Goal: Task Accomplishment & Management: Complete application form

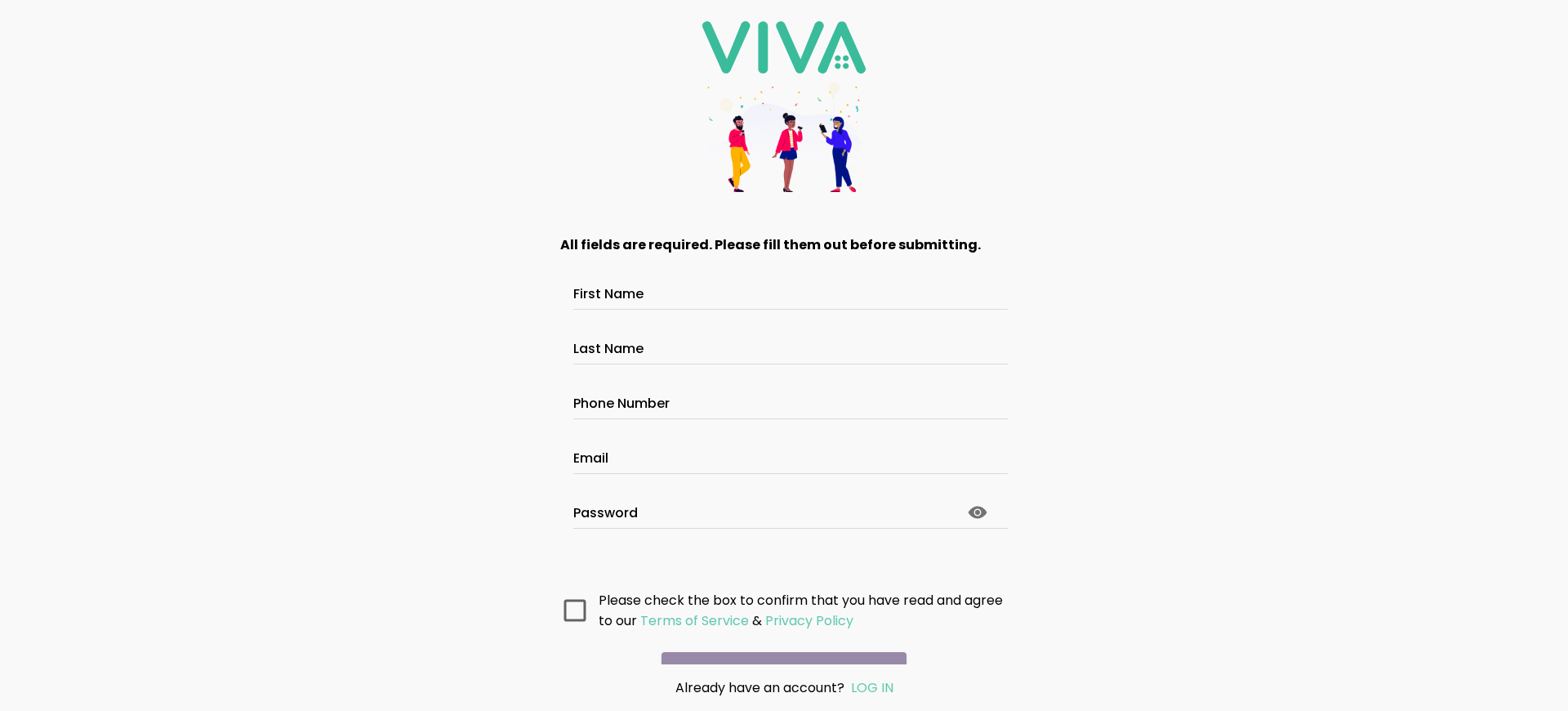
click at [778, 641] on main "All fields are required. Please fill them out before submitting. First Name Las…" at bounding box center [784, 438] width 490 height 450
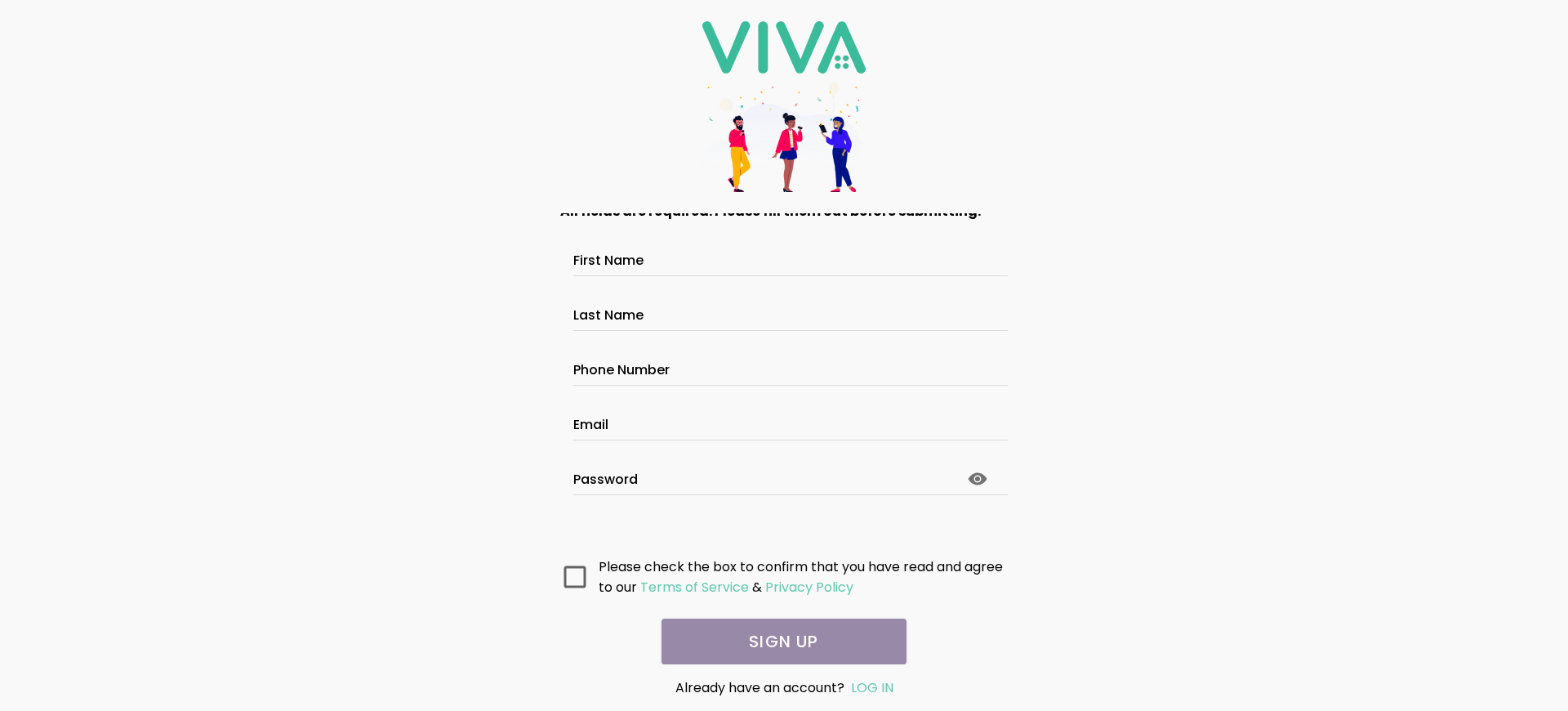
click at [778, 641] on main "All fields are required. Please fill them out before submitting. First Name Las…" at bounding box center [784, 438] width 490 height 450
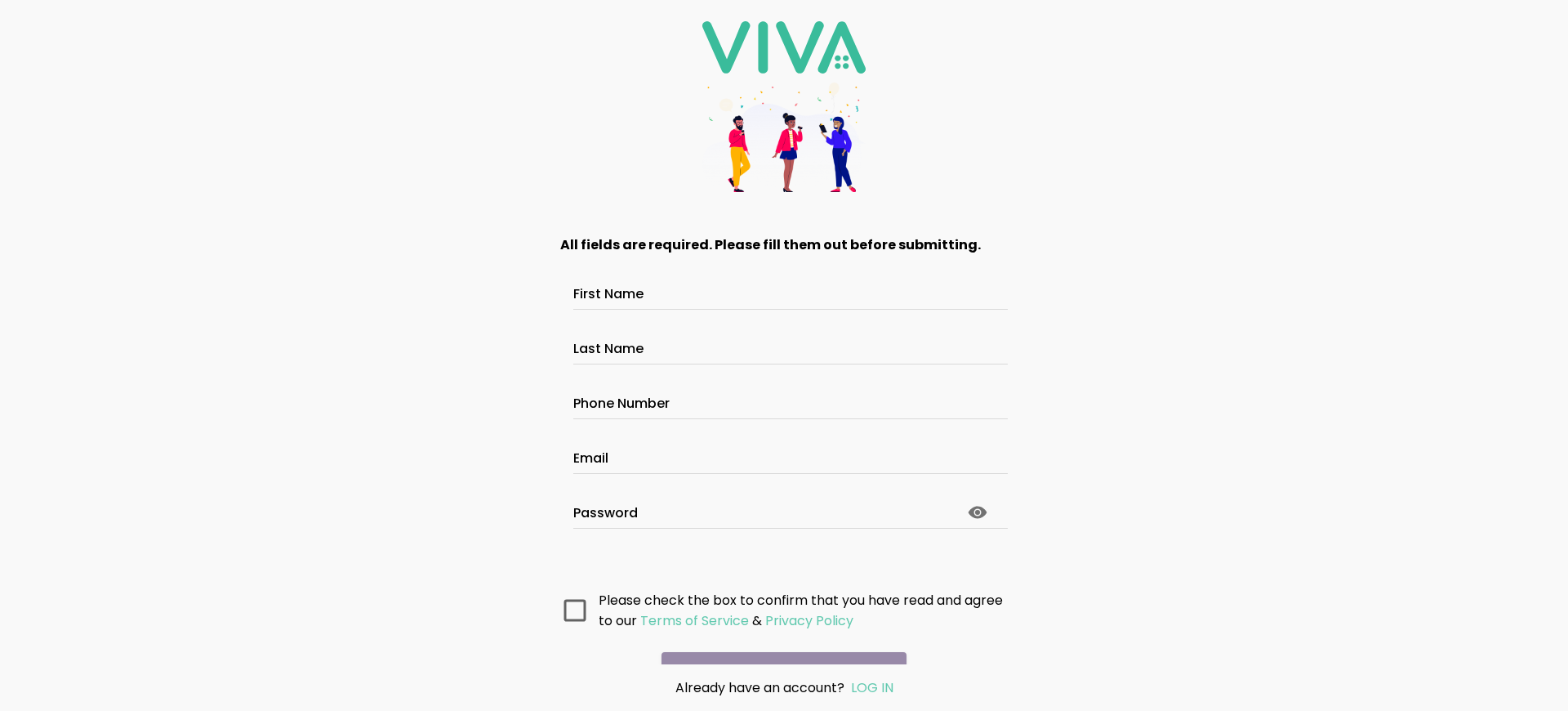
click at [778, 641] on main "All fields are required. Please fill them out before submitting. First Name Las…" at bounding box center [784, 438] width 490 height 450
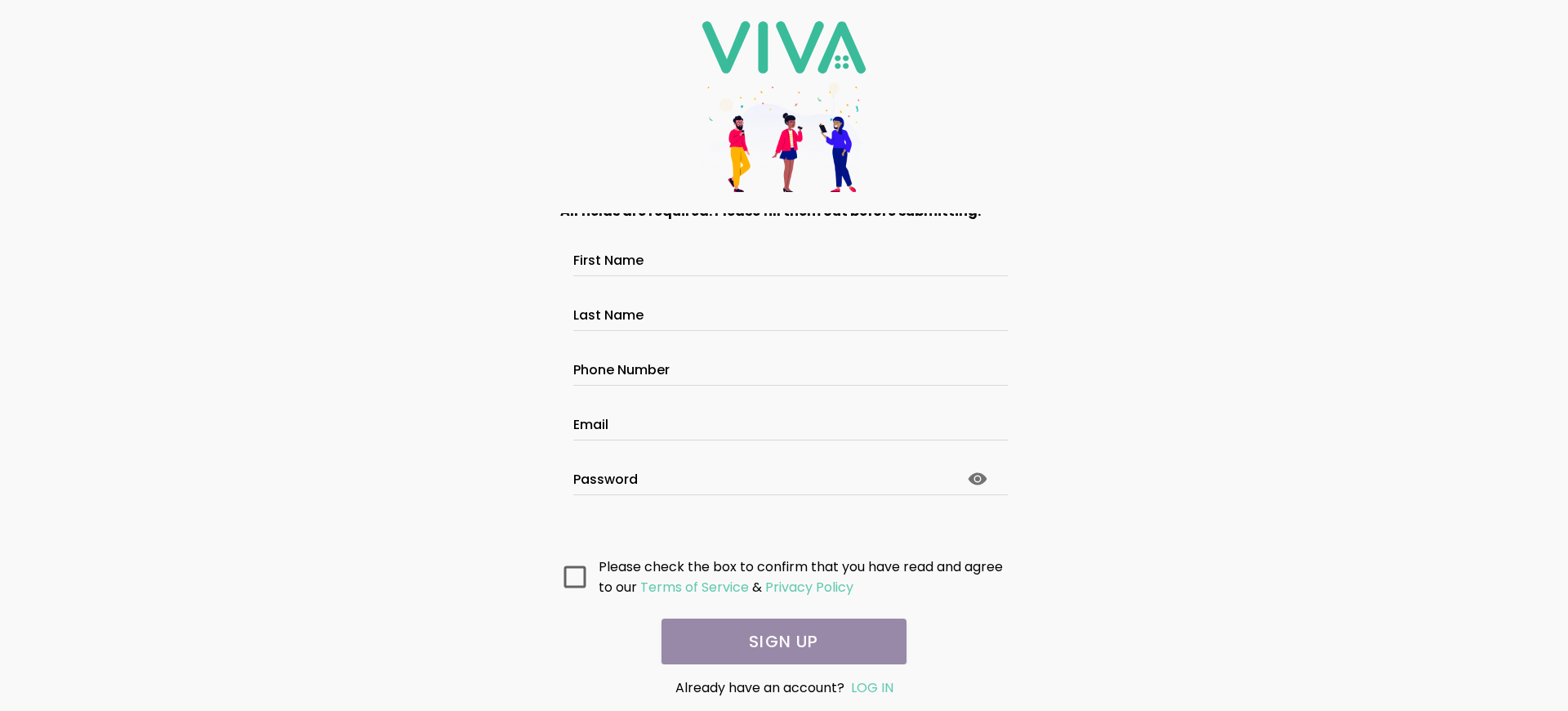
click at [778, 641] on main "All fields are required. Please fill them out before submitting. First Name Las…" at bounding box center [784, 438] width 490 height 450
